Goal: Transaction & Acquisition: Purchase product/service

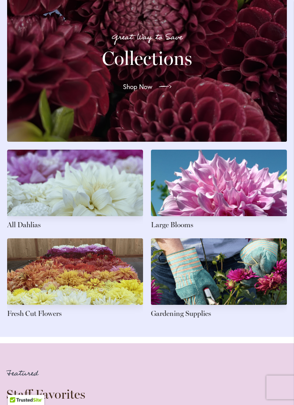
scroll to position [940, 0]
click at [23, 230] on link at bounding box center [75, 190] width 136 height 81
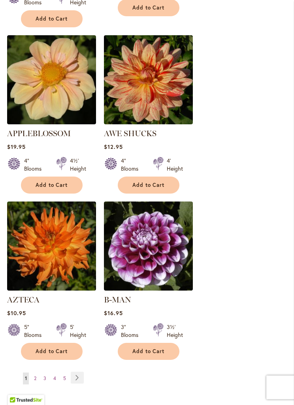
scroll to position [1304, 0]
click at [77, 372] on link "Page Next" at bounding box center [77, 378] width 13 height 12
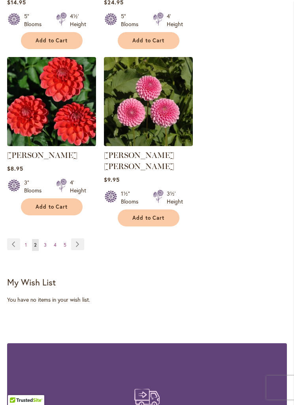
scroll to position [1422, 0]
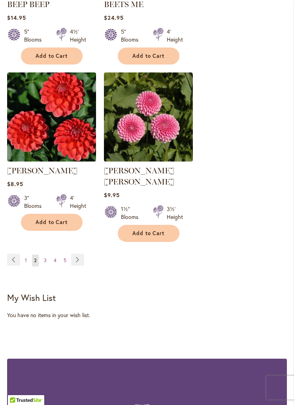
click at [81, 254] on link "Page Next" at bounding box center [77, 260] width 13 height 12
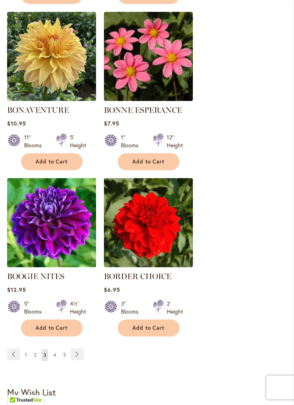
scroll to position [1316, 0]
click at [76, 349] on link "Page Next" at bounding box center [77, 354] width 13 height 12
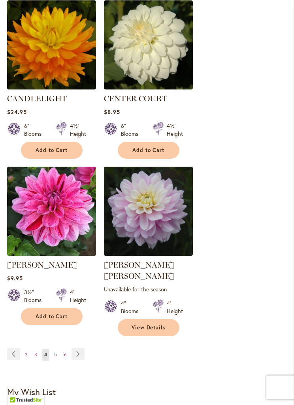
scroll to position [1339, 0]
click at [82, 348] on link "Page Next" at bounding box center [78, 354] width 13 height 12
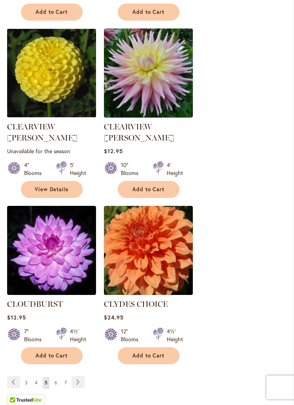
scroll to position [1322, 0]
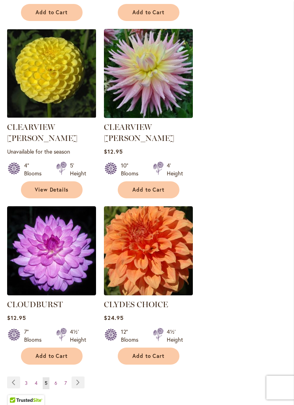
click at [78, 376] on link "Page Next" at bounding box center [78, 382] width 13 height 12
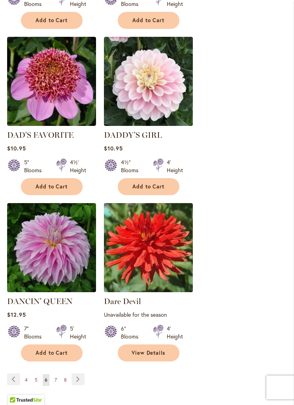
scroll to position [1347, 0]
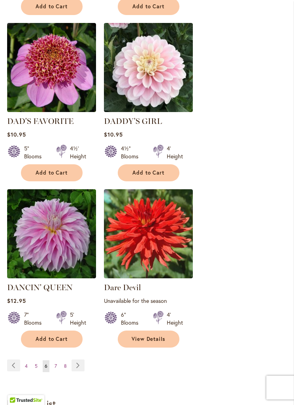
click at [78, 359] on link "Page Next" at bounding box center [78, 365] width 13 height 12
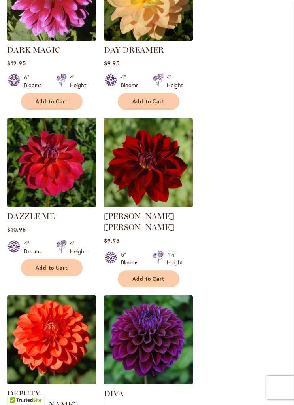
scroll to position [375, 0]
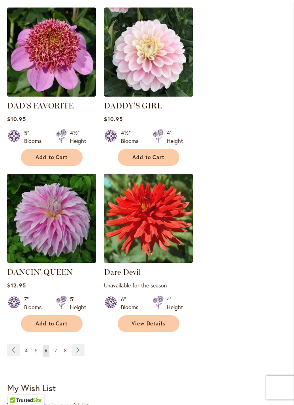
scroll to position [1352, 0]
